Goal: Download file/media

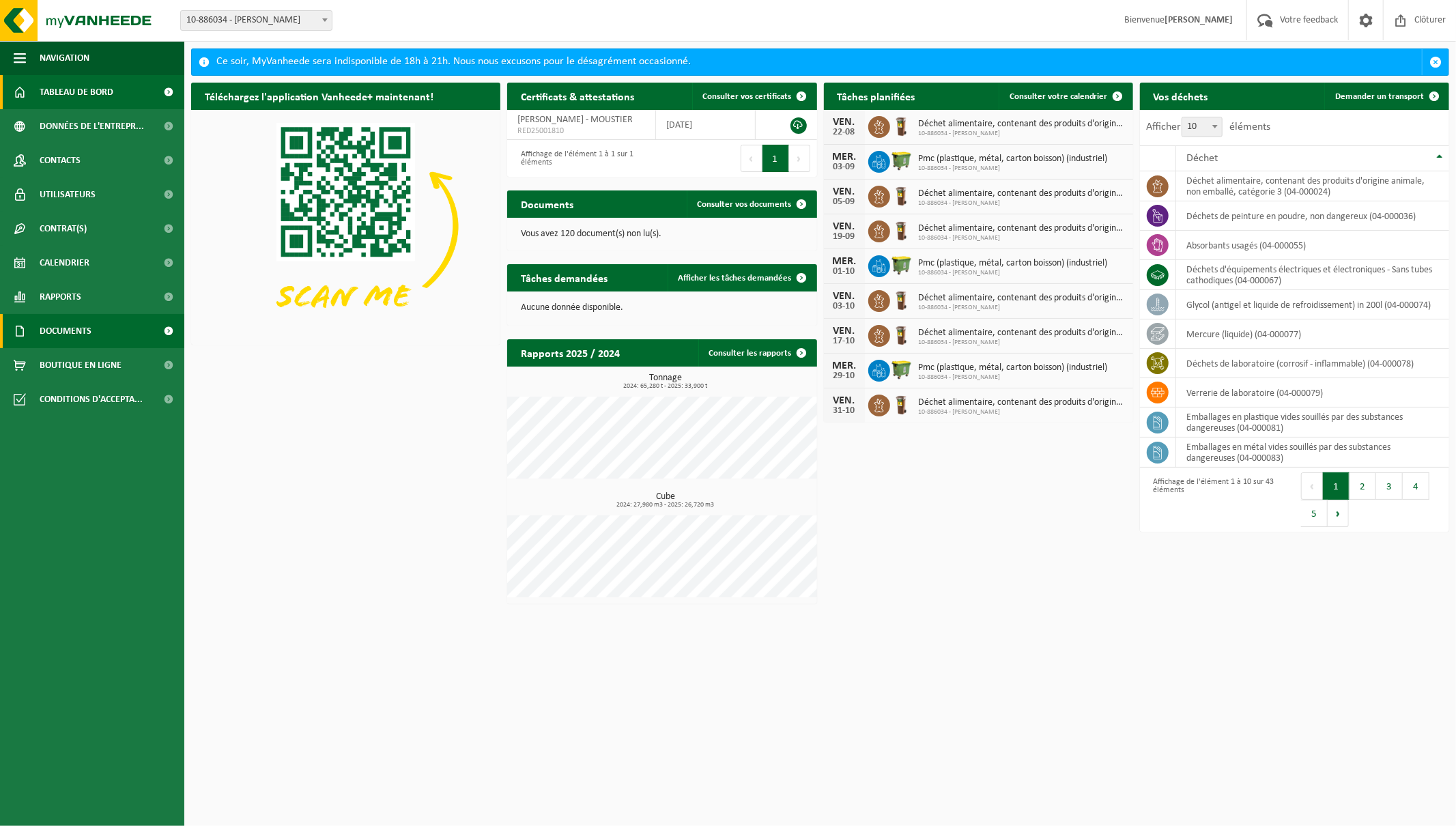
click at [62, 328] on span "Documents" at bounding box center [65, 331] width 52 height 34
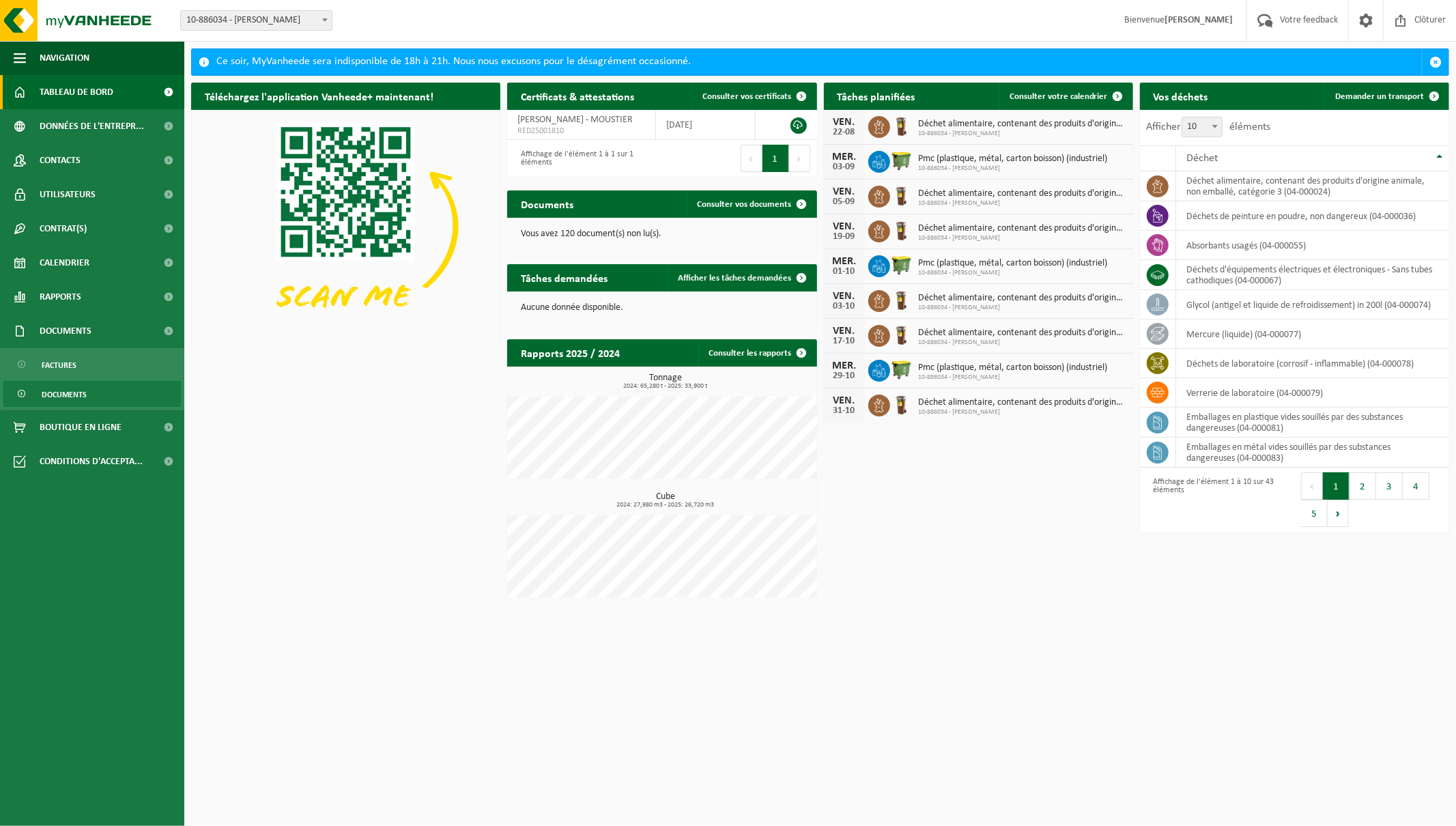
click at [60, 392] on span "Documents" at bounding box center [63, 394] width 45 height 26
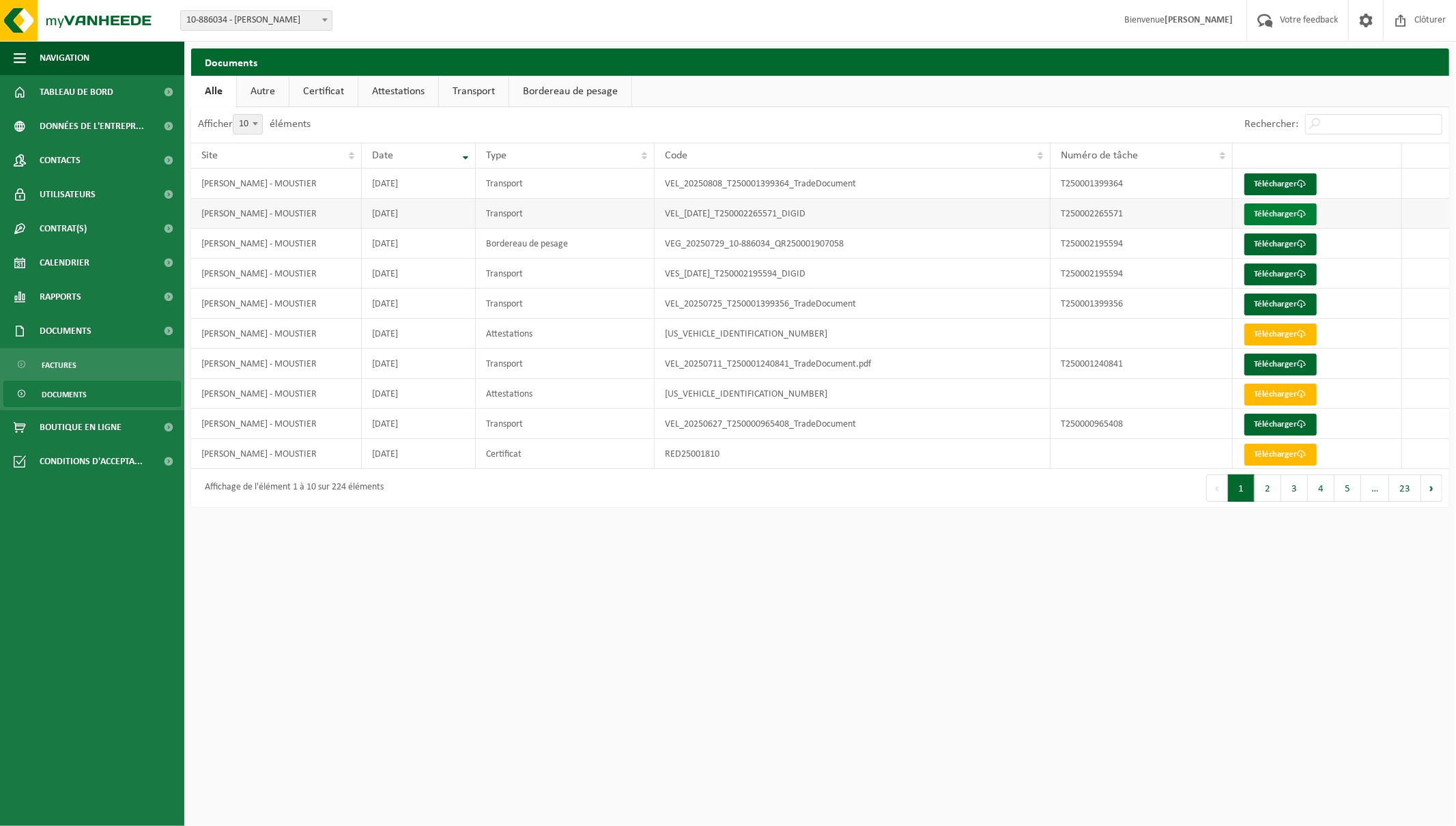
click at [1278, 211] on link "Télécharger" at bounding box center [1280, 214] width 72 height 22
click at [1272, 242] on link "Télécharger" at bounding box center [1280, 244] width 72 height 22
click at [53, 288] on span "Rapports" at bounding box center [60, 296] width 41 height 34
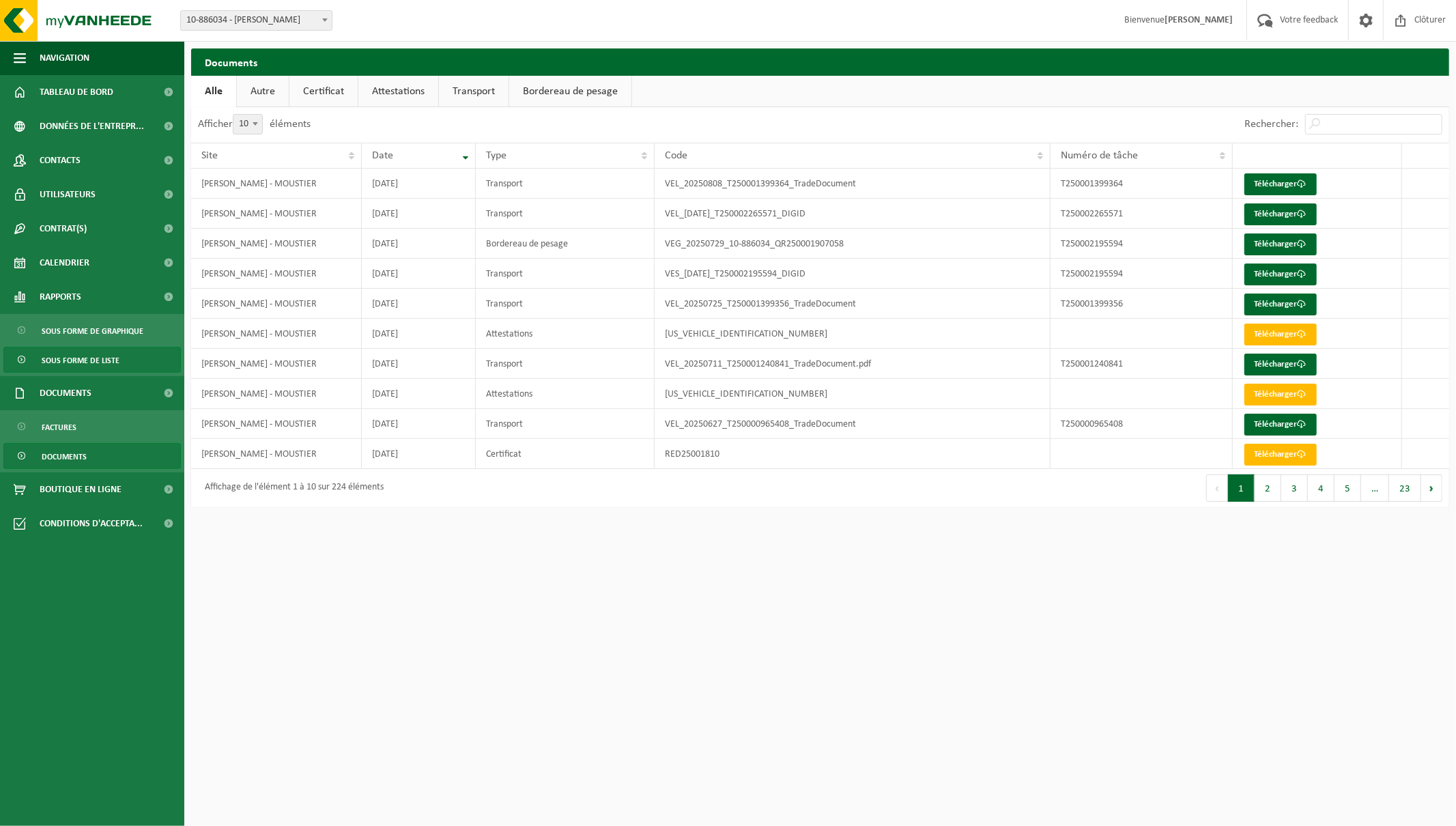
click at [88, 356] on span "Sous forme de liste" at bounding box center [80, 360] width 78 height 26
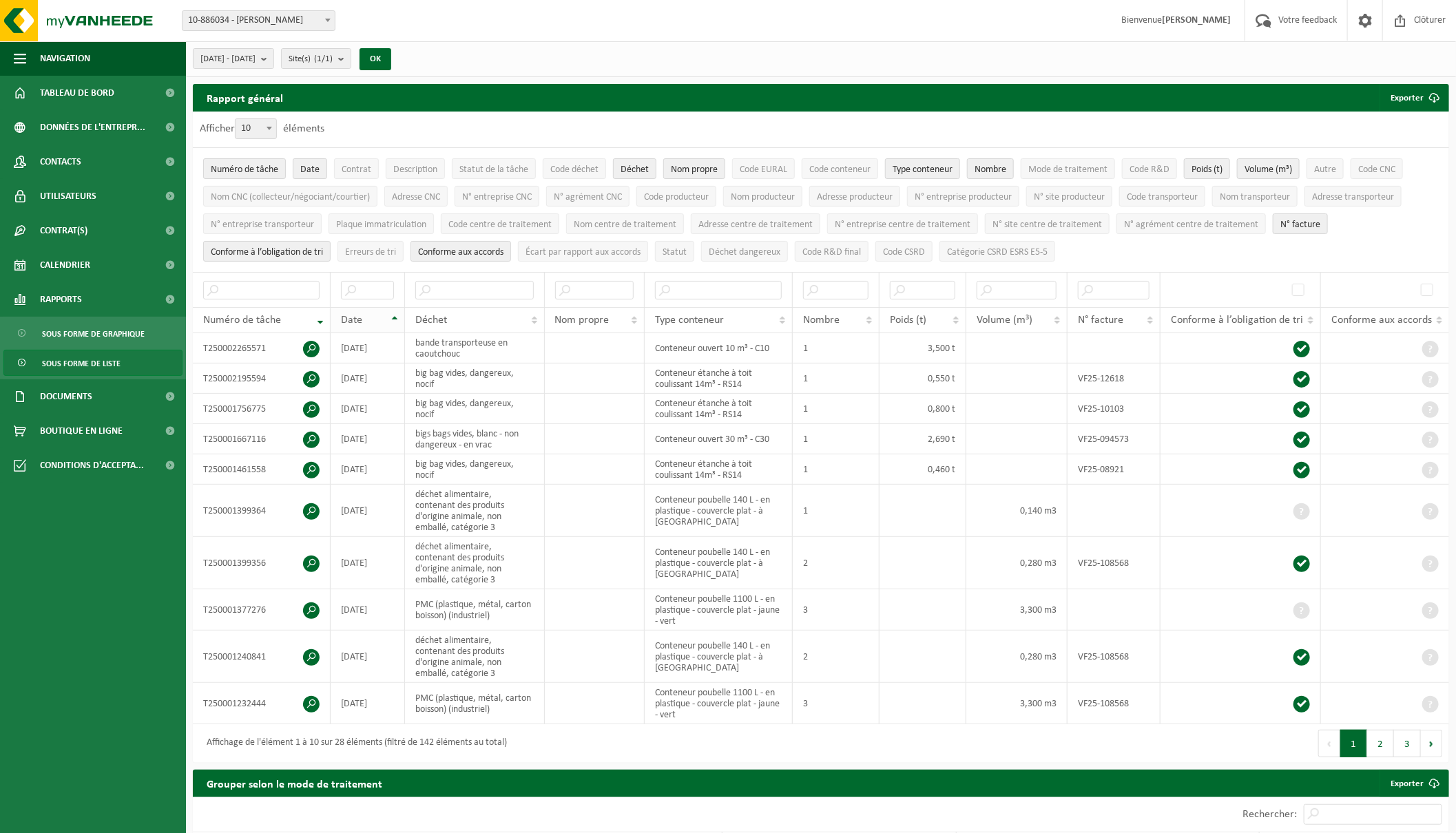
click at [368, 314] on div "Date" at bounding box center [364, 319] width 47 height 11
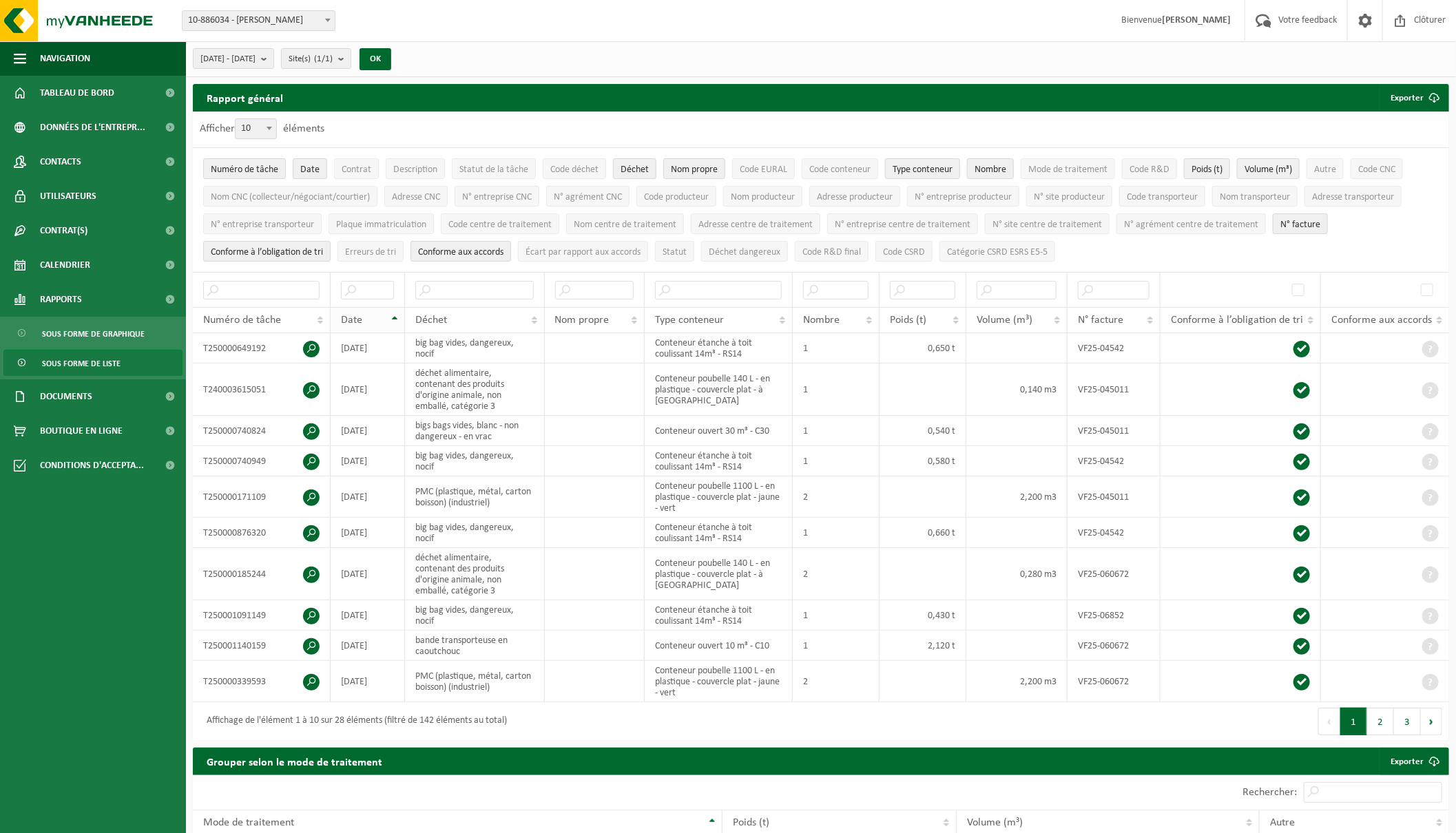
click at [367, 314] on div "Date" at bounding box center [364, 319] width 47 height 11
